Goal: Task Accomplishment & Management: Use online tool/utility

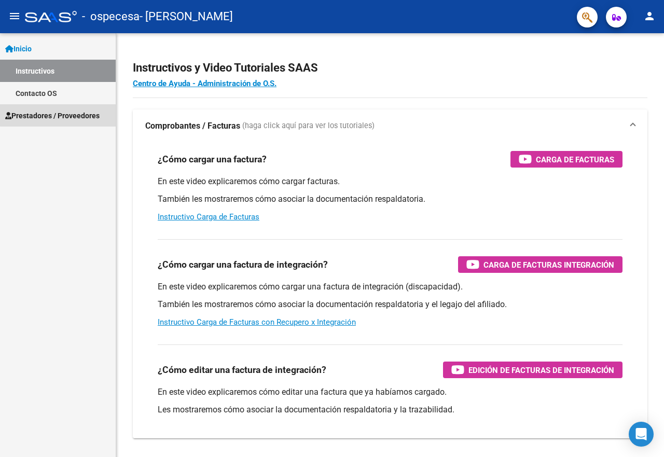
click at [58, 113] on span "Prestadores / Proveedores" at bounding box center [52, 115] width 94 height 11
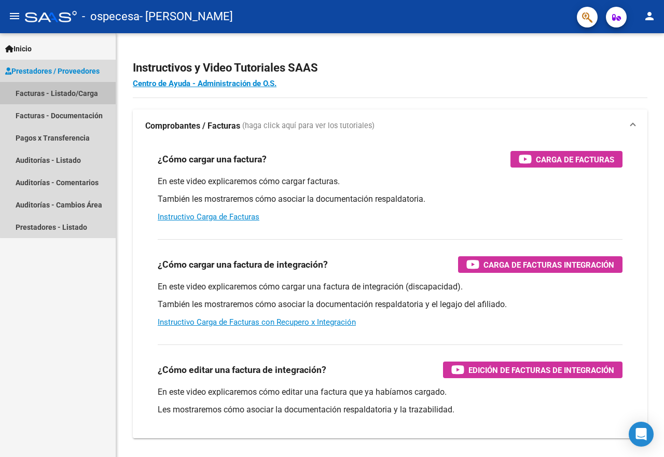
click at [73, 92] on link "Facturas - Listado/Carga" at bounding box center [58, 93] width 116 height 22
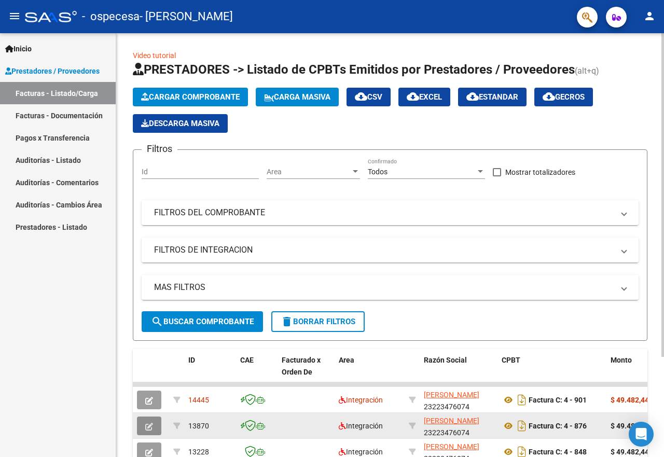
click at [150, 428] on icon "button" at bounding box center [149, 427] width 8 height 8
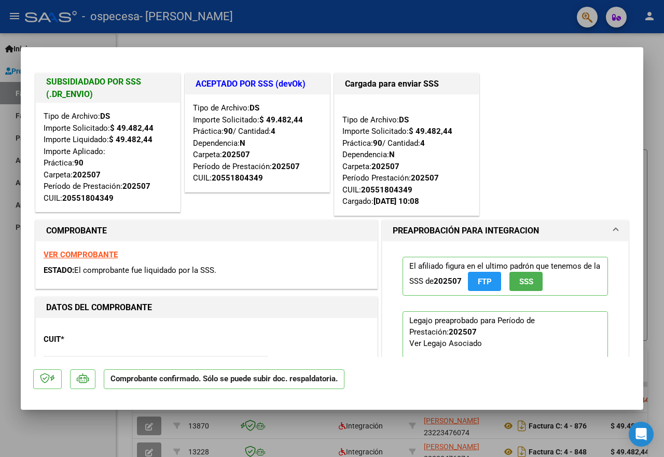
click at [146, 448] on div at bounding box center [332, 228] width 664 height 457
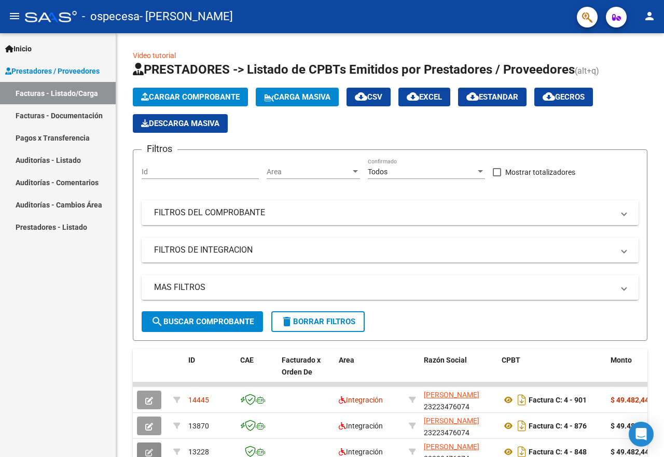
click at [146, 449] on icon "button" at bounding box center [149, 453] width 8 height 8
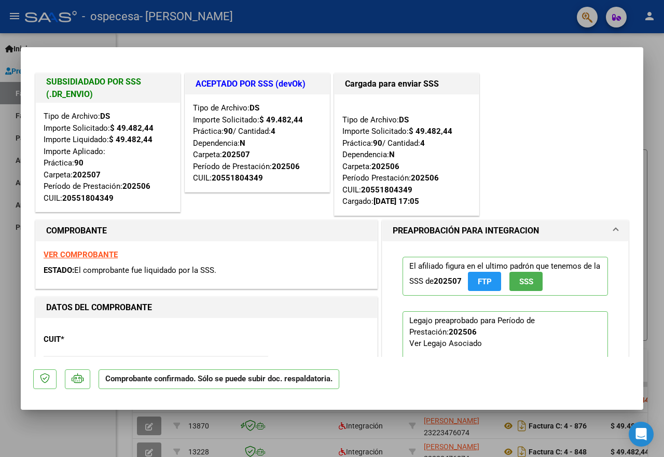
click at [77, 433] on div at bounding box center [332, 228] width 664 height 457
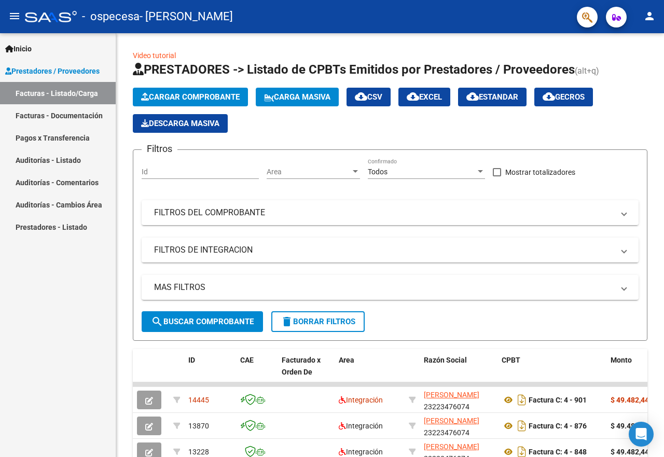
scroll to position [4, 0]
